Goal: Information Seeking & Learning: Find specific fact

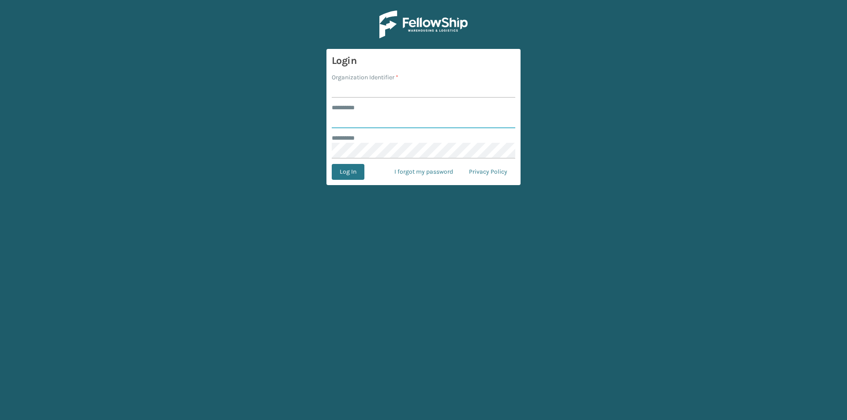
type input "********"
click at [377, 90] on input "Organization Identifier *" at bounding box center [423, 90] width 183 height 16
type input "Foamtex"
click at [376, 119] on input "********" at bounding box center [423, 120] width 183 height 16
click at [351, 172] on button "Log In" at bounding box center [348, 172] width 33 height 16
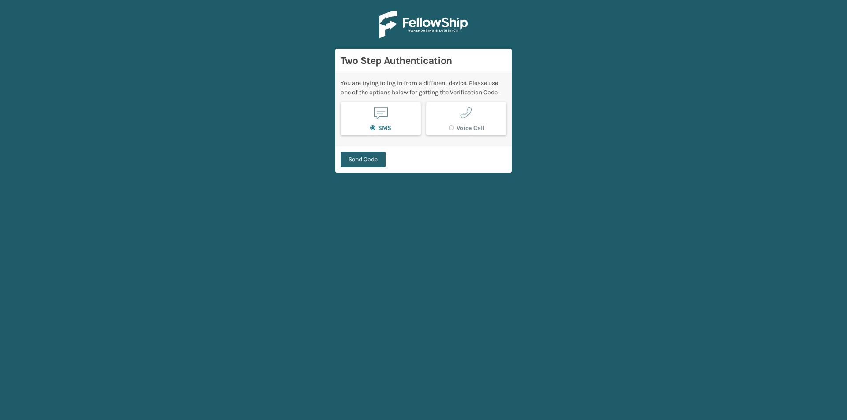
click at [372, 160] on button "Send Code" at bounding box center [362, 160] width 45 height 16
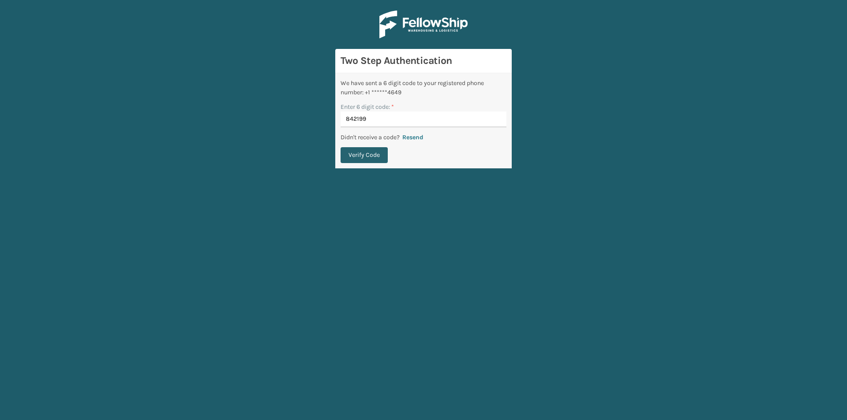
type input "842199"
click at [371, 153] on button "Verify Code" at bounding box center [363, 155] width 47 height 16
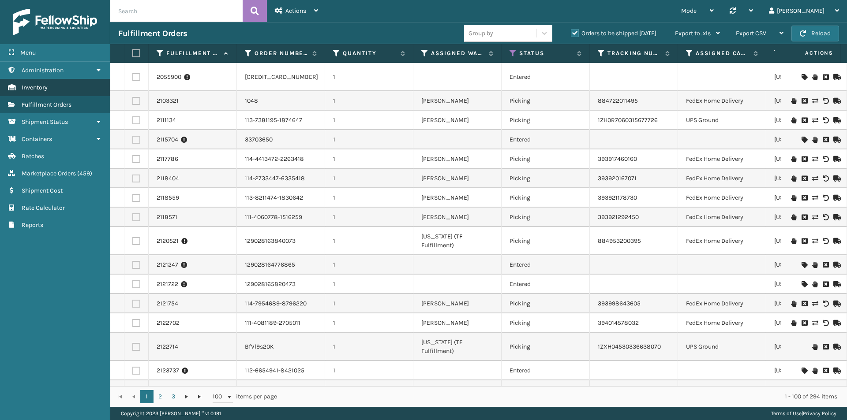
click at [38, 90] on span "Inventory" at bounding box center [35, 87] width 26 height 7
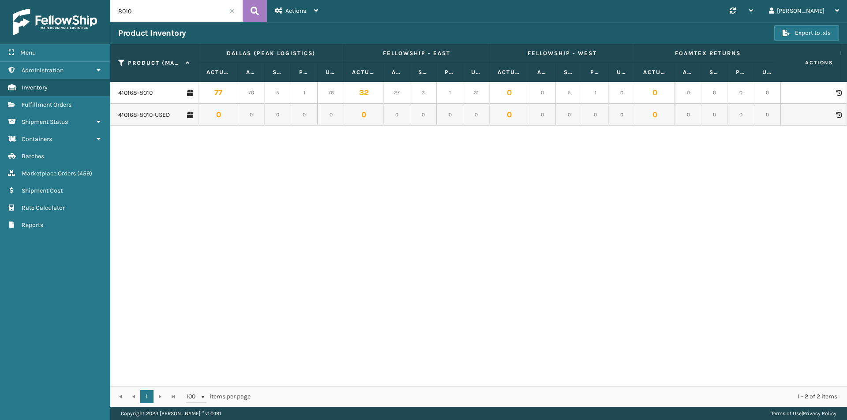
drag, startPoint x: 164, startPoint y: 11, endPoint x: 90, endPoint y: 11, distance: 74.1
click at [90, 0] on div "Menu Administration Inventory Fulfillment Orders Shipment Status Containers Bat…" at bounding box center [423, 0] width 847 height 0
paste input "410069-1154"
type input "410069-1154"
click at [785, 224] on div "410069-1154 0 0 3 1 0 2 0 3 1 0 3 0 0 1 0 0 0 0 0 0 0 0 0 0 0 0 0 4 1 0 0 0 3 1…" at bounding box center [478, 234] width 736 height 304
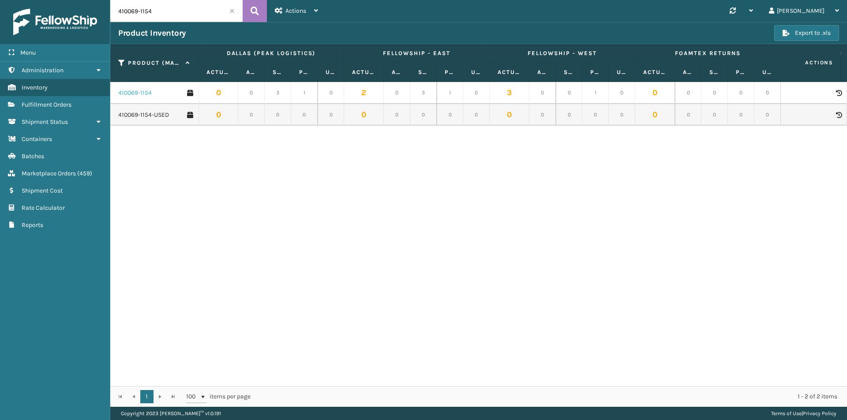
click at [138, 90] on link "410069-1154" at bounding box center [135, 93] width 34 height 9
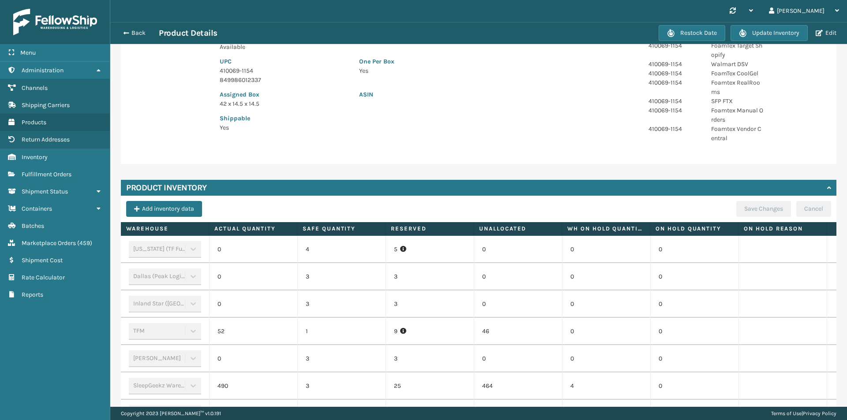
scroll to position [176, 0]
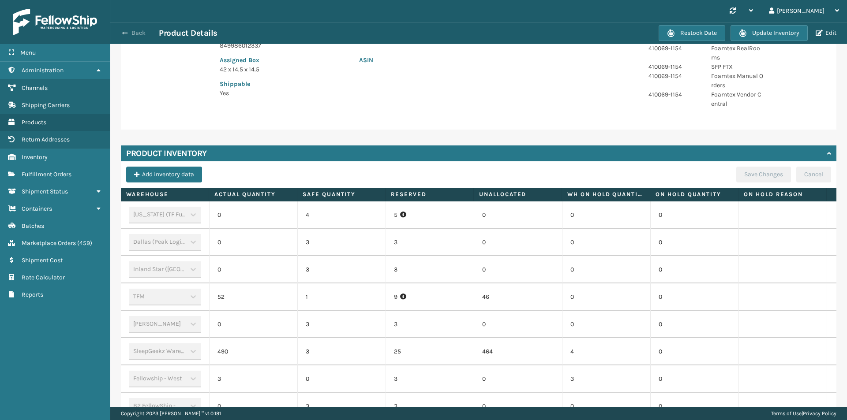
click at [133, 35] on button "Back" at bounding box center [138, 33] width 41 height 8
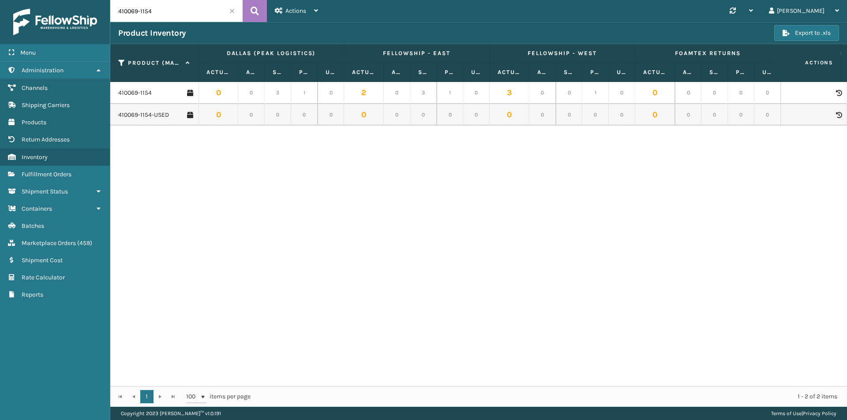
drag, startPoint x: 172, startPoint y: 15, endPoint x: 107, endPoint y: 14, distance: 65.3
click at [107, 0] on div "Menu Administration Channels Shipping Carriers Products Return Addresses Invent…" at bounding box center [423, 0] width 847 height 0
paste input "79-1110"
type input "410079-1110"
click at [139, 94] on link "410079-1110" at bounding box center [134, 93] width 32 height 9
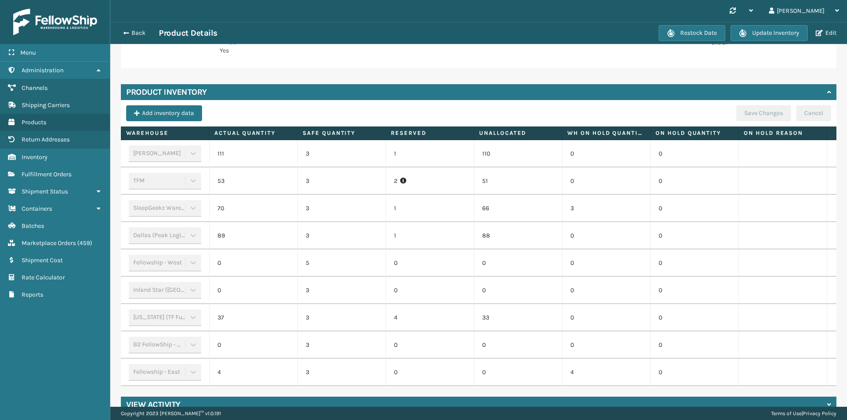
scroll to position [220, 0]
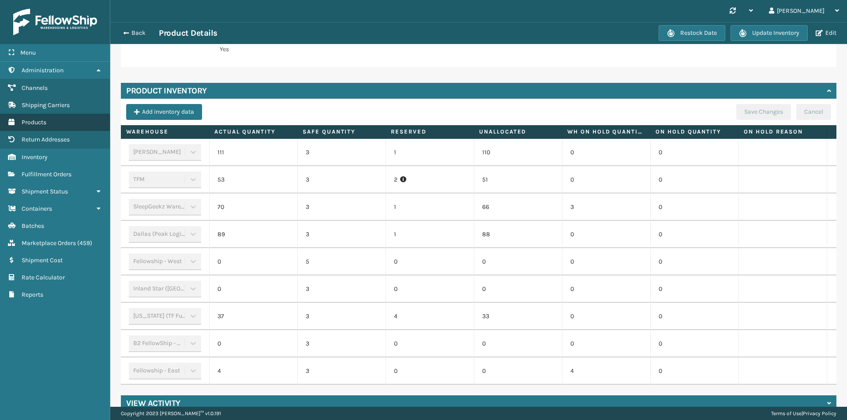
click at [36, 122] on span "Products" at bounding box center [34, 122] width 25 height 7
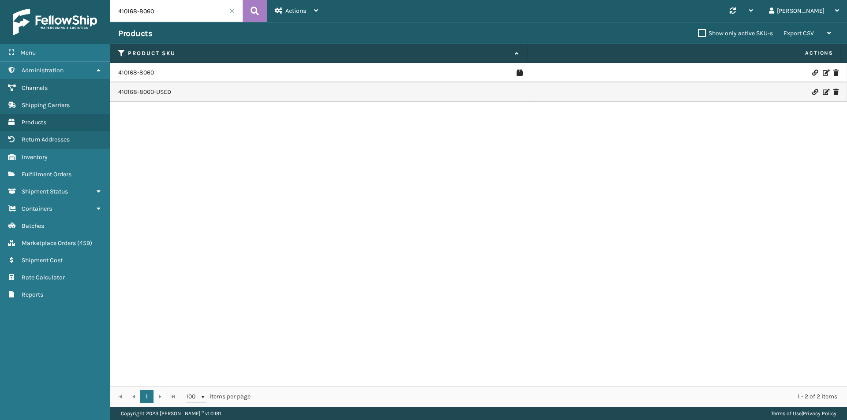
drag, startPoint x: 161, startPoint y: 9, endPoint x: 111, endPoint y: 14, distance: 50.5
click at [111, 14] on input "410168-8060" at bounding box center [176, 11] width 132 height 22
paste input "079-11"
type input "410079-1160"
click at [253, 10] on icon at bounding box center [254, 10] width 8 height 13
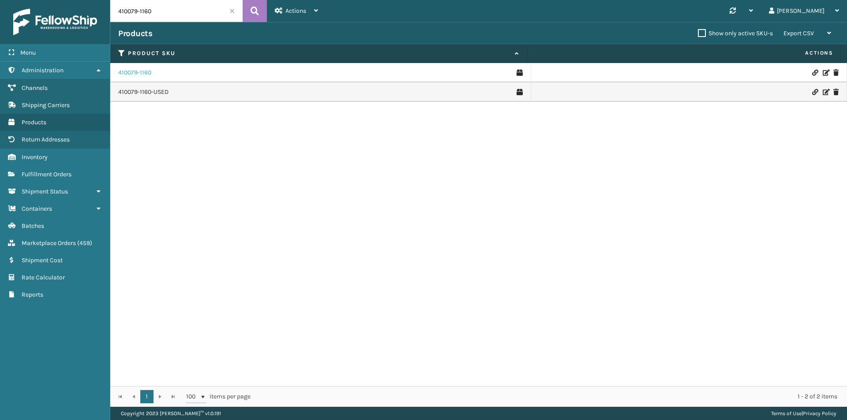
click at [140, 75] on link "410079-1160" at bounding box center [134, 72] width 33 height 9
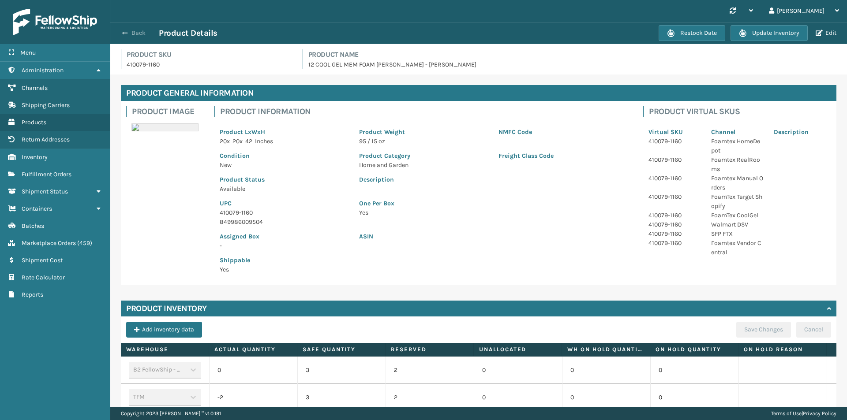
click at [138, 35] on button "Back" at bounding box center [138, 33] width 41 height 8
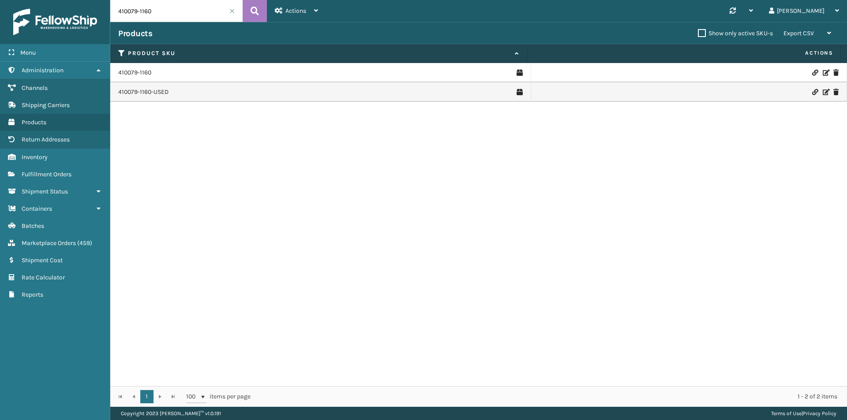
drag, startPoint x: 158, startPoint y: 11, endPoint x: 99, endPoint y: 10, distance: 59.5
click at [99, 0] on div "Menu Administration Channels Shipping Carriers Products Return Addresses Invent…" at bounding box center [423, 0] width 847 height 0
paste input "107-113"
type input "410107-1130"
click at [255, 13] on icon at bounding box center [254, 10] width 8 height 13
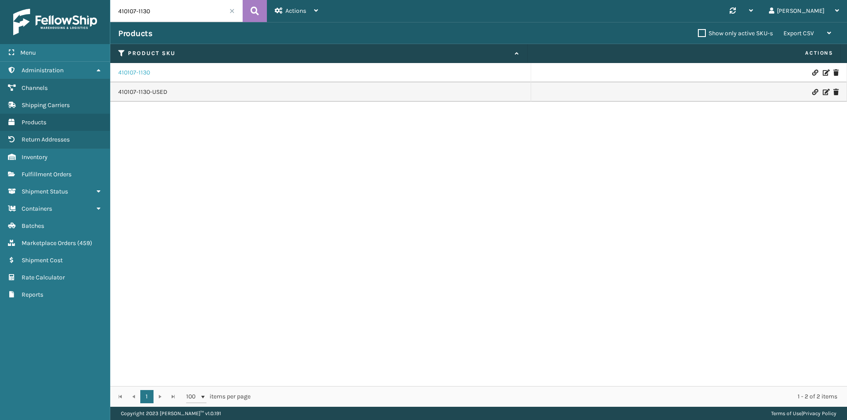
click at [141, 73] on link "410107-1130" at bounding box center [134, 72] width 32 height 9
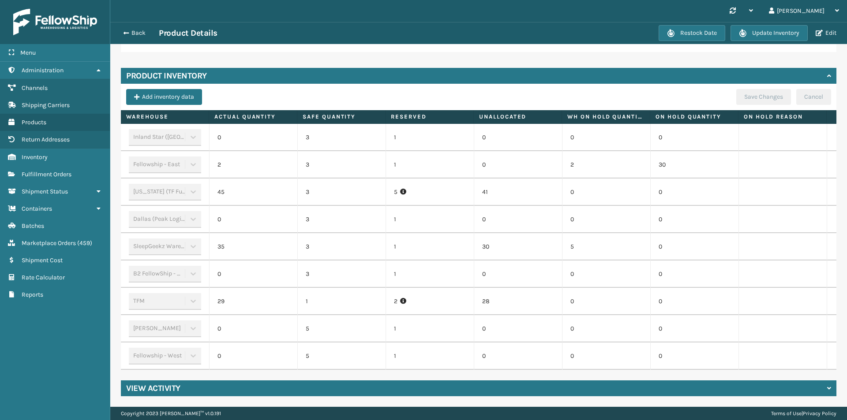
scroll to position [239, 0]
click at [138, 31] on button "Back" at bounding box center [138, 33] width 41 height 8
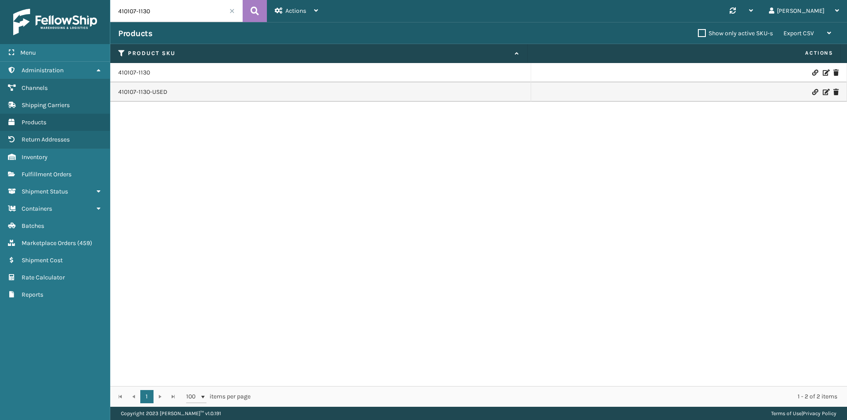
drag, startPoint x: 168, startPoint y: 11, endPoint x: 94, endPoint y: 10, distance: 74.1
click at [94, 0] on div "Menu Administration Channels Shipping Carriers Products Return Addresses Invent…" at bounding box center [423, 0] width 847 height 0
paste input "069-1154"
type input "410069-1154"
click at [133, 75] on link "410069-1154" at bounding box center [135, 72] width 34 height 9
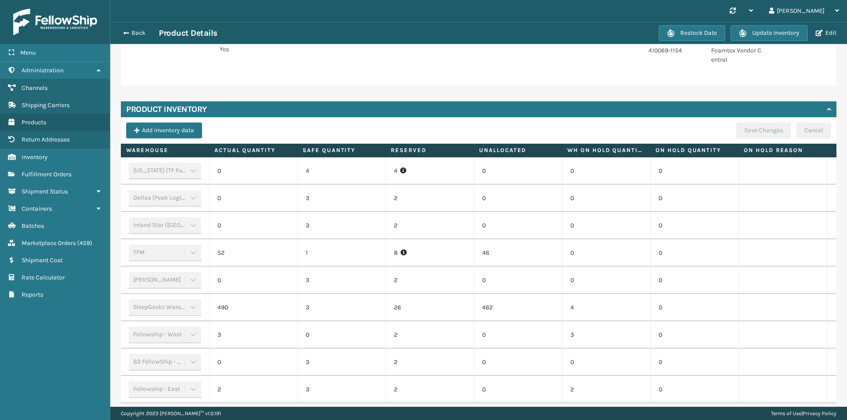
scroll to position [261, 0]
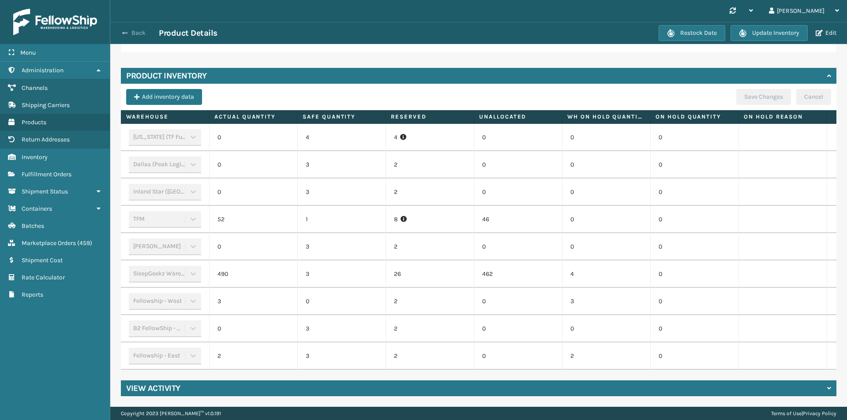
click at [143, 35] on button "Back" at bounding box center [138, 33] width 41 height 8
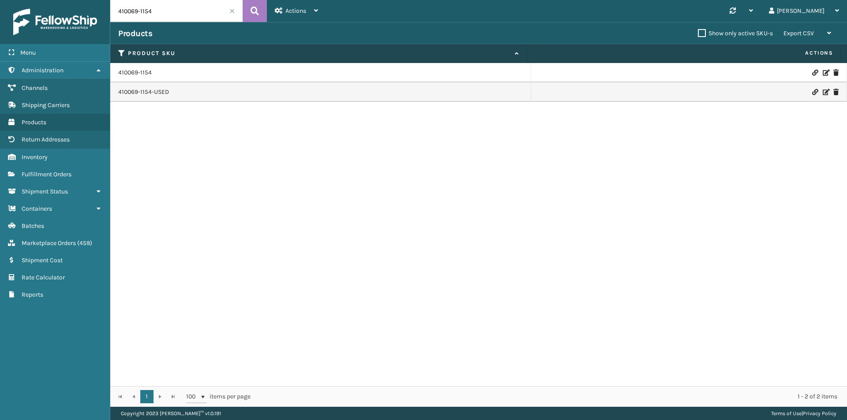
drag, startPoint x: 155, startPoint y: 11, endPoint x: 95, endPoint y: 11, distance: 59.5
click at [95, 0] on div "Menu Administration Channels Shipping Carriers Products Return Addresses Invent…" at bounding box center [423, 0] width 847 height 0
paste input "30"
type input "410069-1130"
click at [254, 12] on icon at bounding box center [254, 10] width 8 height 13
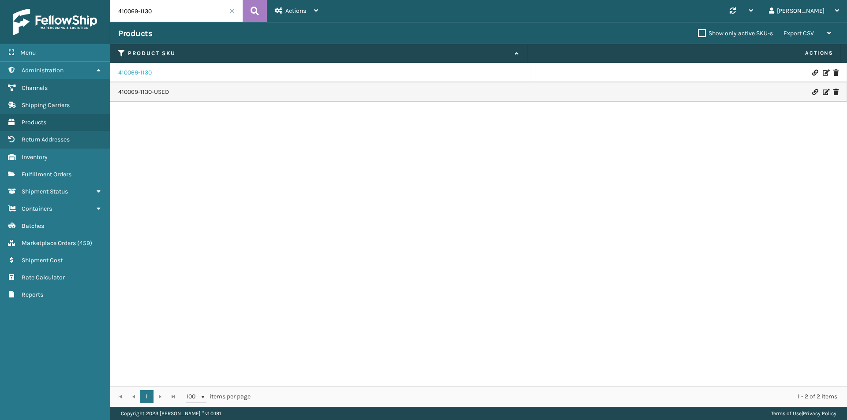
click at [143, 73] on link "410069-1130" at bounding box center [135, 72] width 34 height 9
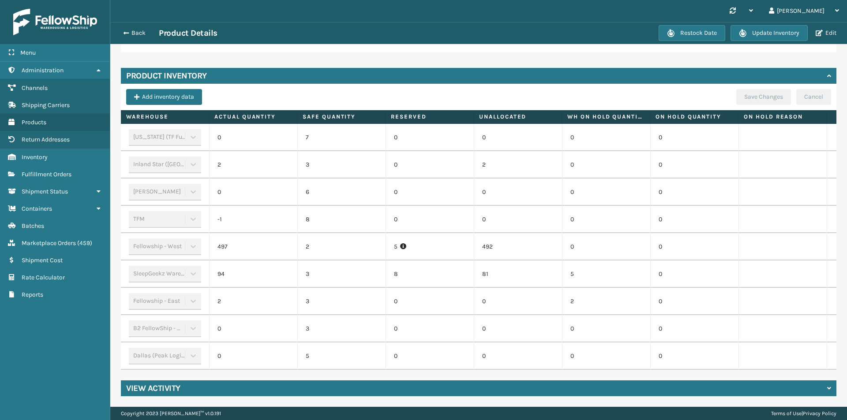
scroll to position [270, 0]
